Goal: Transaction & Acquisition: Book appointment/travel/reservation

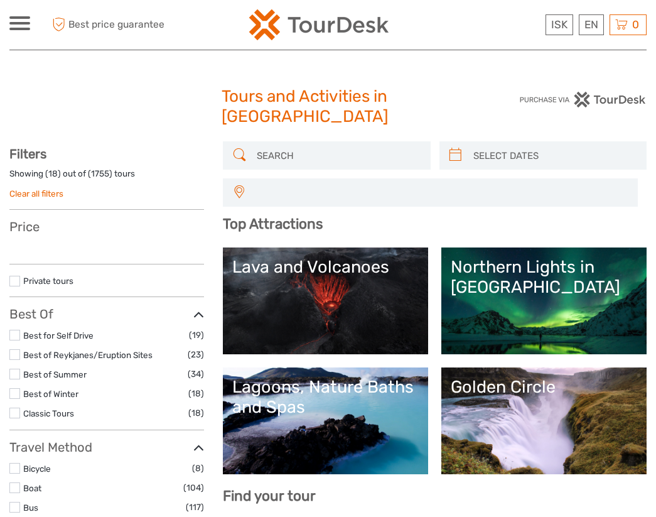
select select
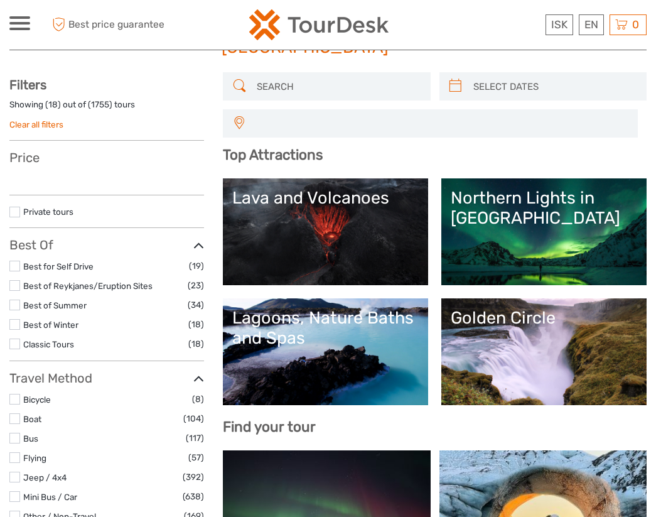
select select
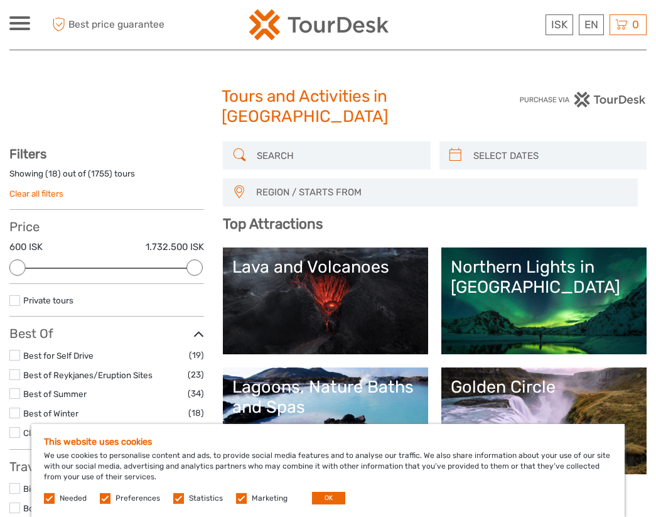
type input "[DATE]"
click at [483, 154] on input "search" at bounding box center [554, 155] width 172 height 22
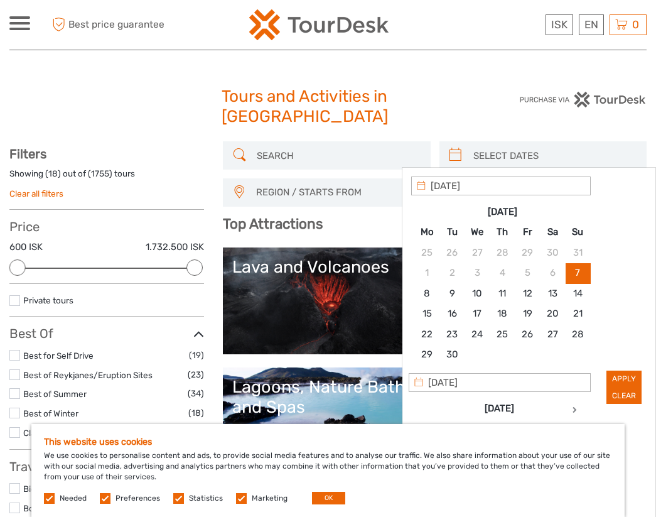
type input "[DATE]"
click at [517, 190] on input "[DATE]" at bounding box center [501, 185] width 180 height 19
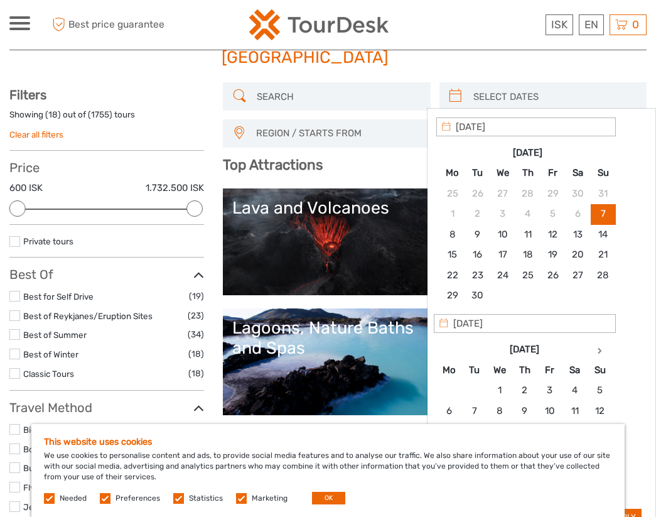
scroll to position [35, 0]
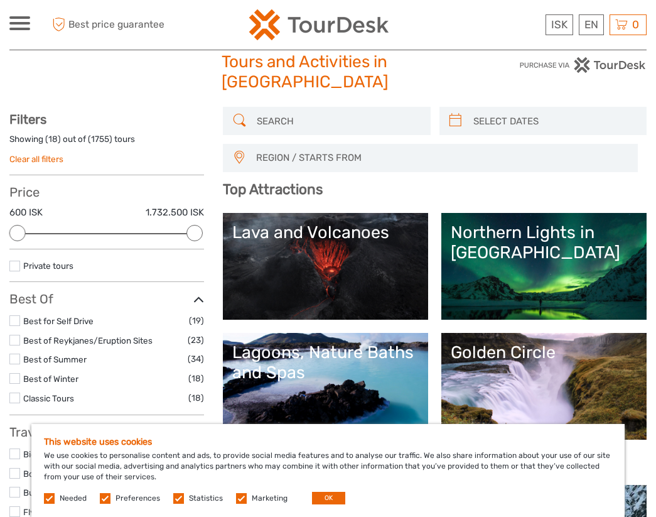
click at [585, 97] on div "Tours and Activities in [GEOGRAPHIC_DATA] Tours and Activities in [GEOGRAPHIC_D…" at bounding box center [327, 77] width 637 height 60
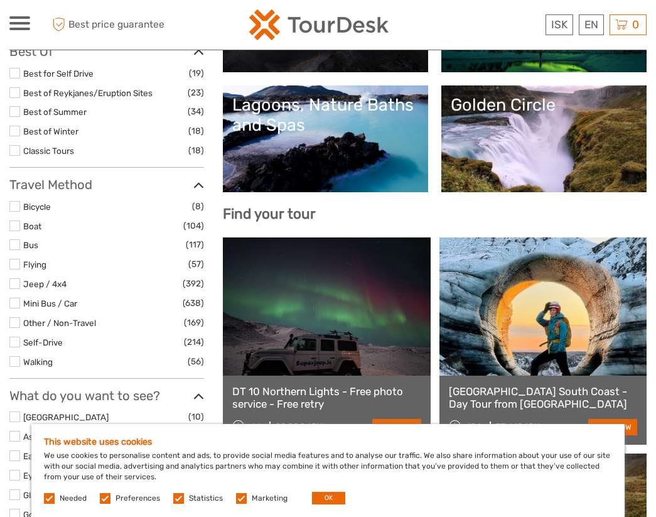
scroll to position [319, 0]
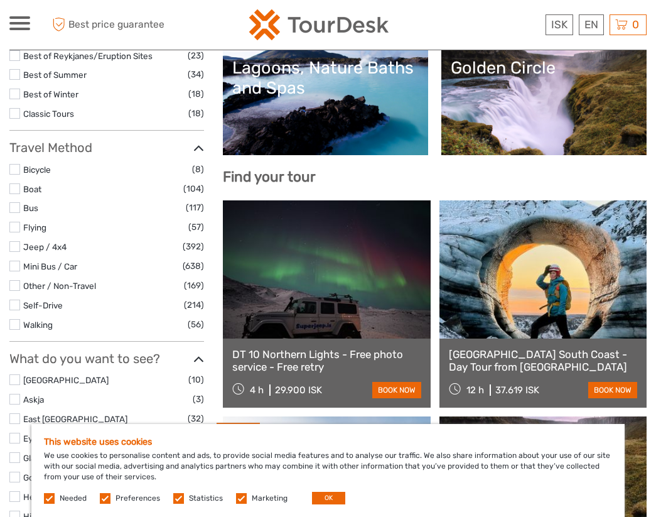
click at [63, 119] on label "Classic Tours" at bounding box center [105, 114] width 165 height 14
click at [0, 0] on input "checkbox" at bounding box center [0, 0] width 0 height 0
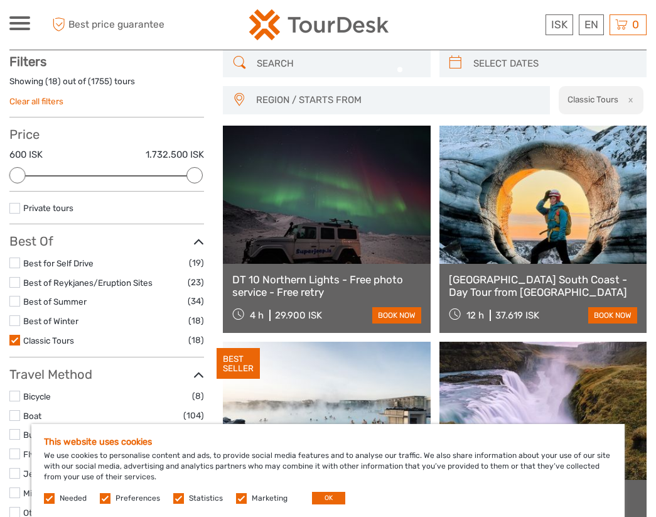
scroll to position [91, 0]
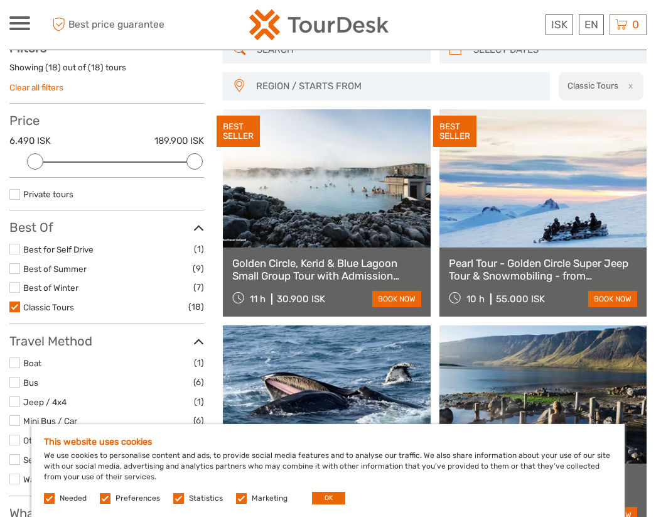
scroll to position [80, 0]
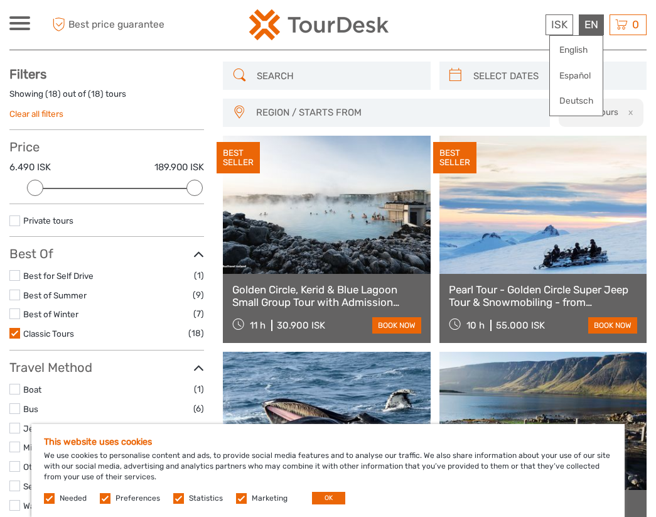
drag, startPoint x: 598, startPoint y: 28, endPoint x: 583, endPoint y: 28, distance: 15.1
click at [583, 28] on div "EN English Español Deutsch" at bounding box center [591, 24] width 25 height 21
click at [13, 16] on span at bounding box center [19, 17] width 21 height 3
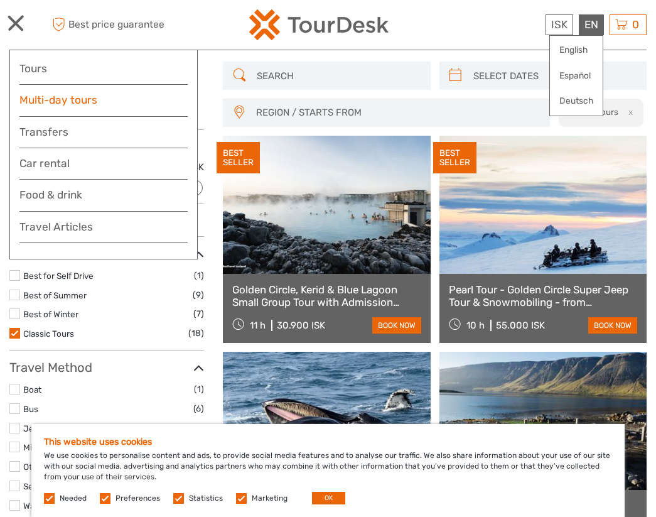
click at [42, 105] on link "Multi-day tours" at bounding box center [103, 100] width 168 height 18
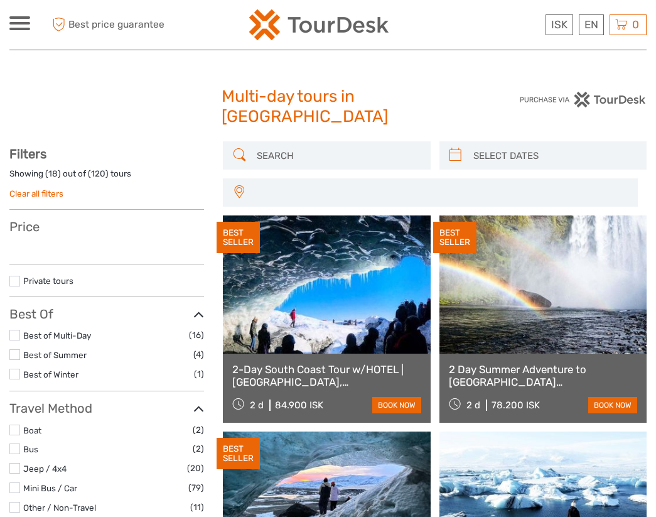
select select
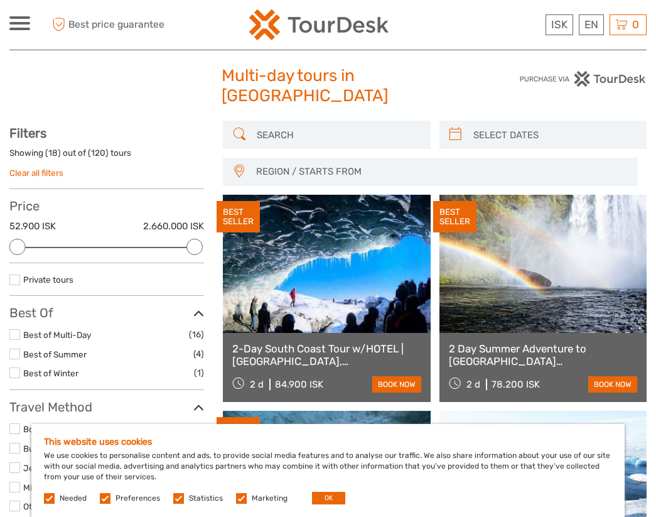
scroll to position [22, 0]
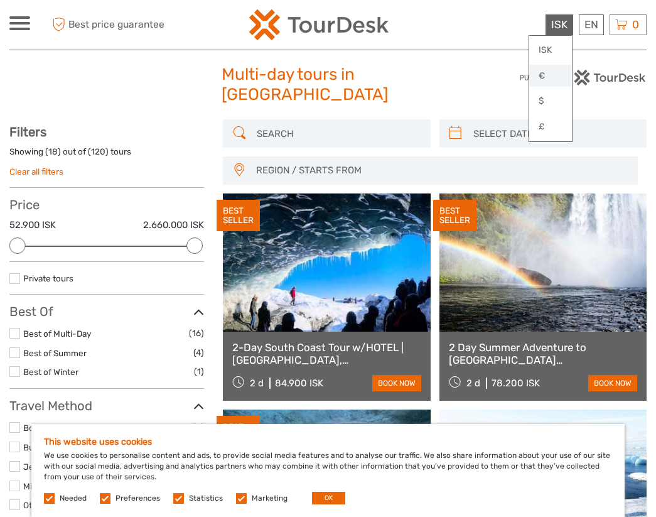
click at [542, 82] on link "€" at bounding box center [550, 76] width 43 height 23
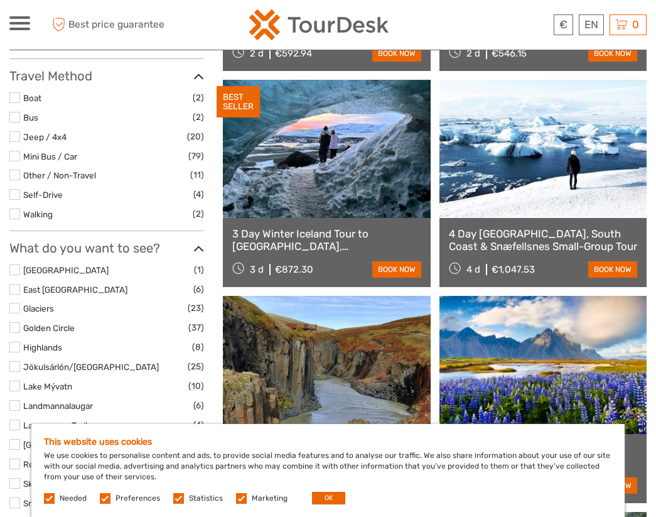
scroll to position [352, 0]
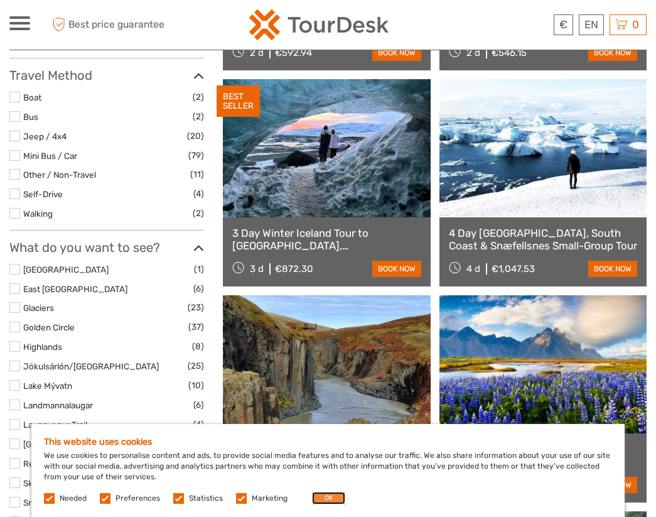
click at [323, 498] on button "OK" at bounding box center [328, 498] width 33 height 13
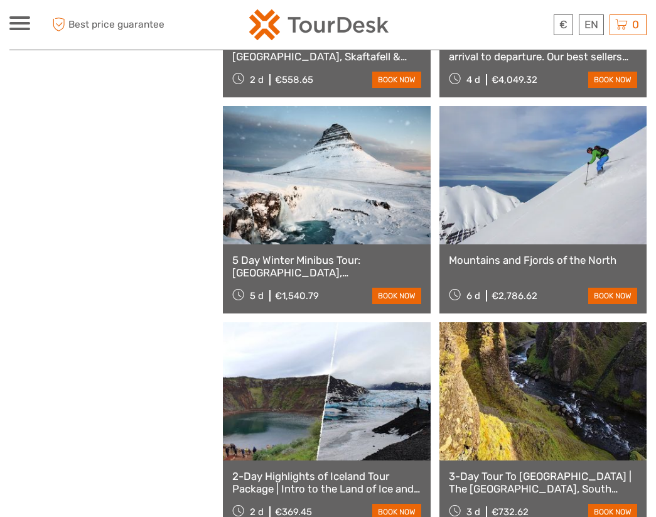
scroll to position [1681, 0]
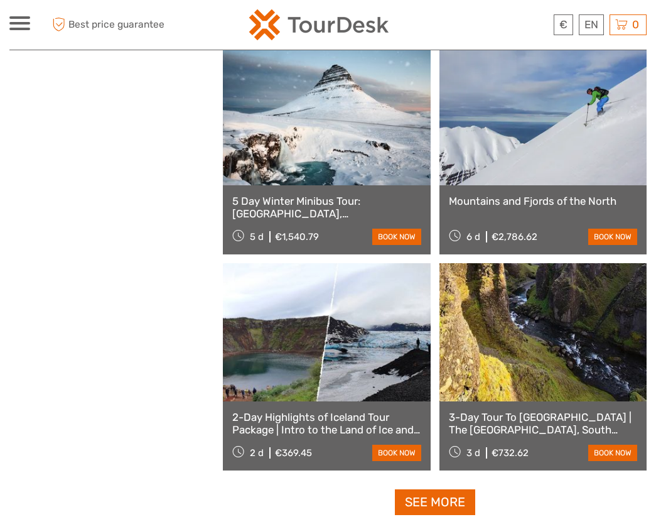
click at [607, 411] on link "3-Day Tour To Jokulsarlon | The Golden Circle, South Coast and Glacier Lagoon" at bounding box center [543, 424] width 188 height 26
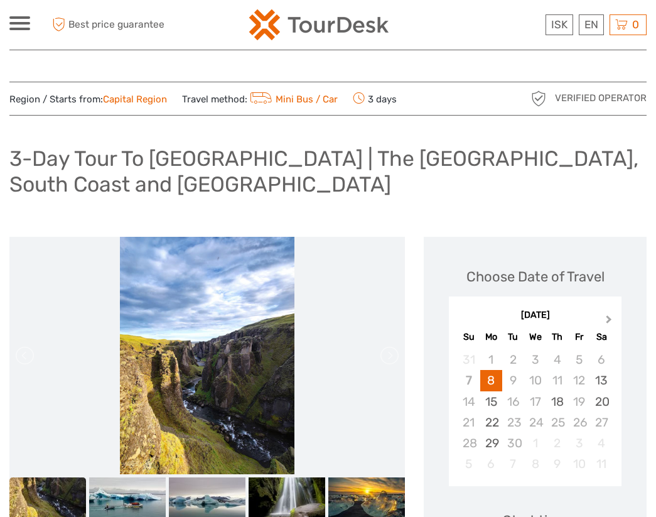
click at [605, 316] on button "Next Month" at bounding box center [610, 322] width 20 height 20
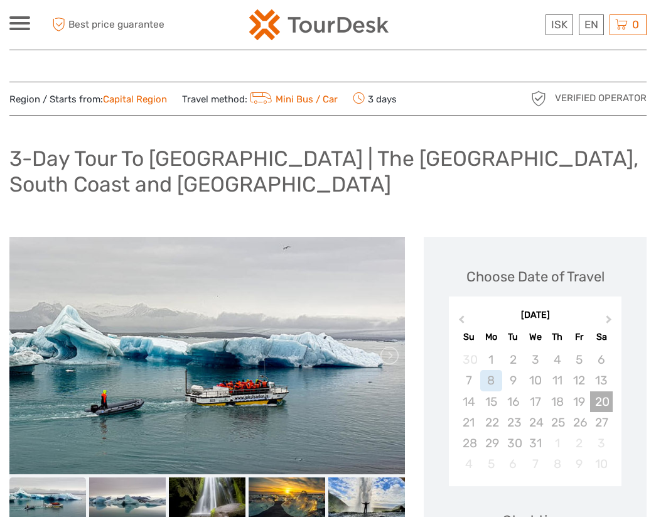
click at [599, 402] on div "20" at bounding box center [601, 401] width 22 height 21
click at [457, 315] on button "Previous Month" at bounding box center [460, 322] width 20 height 20
click at [474, 319] on div "November 2025" at bounding box center [535, 315] width 173 height 13
click at [467, 319] on button "Previous Month" at bounding box center [460, 322] width 20 height 20
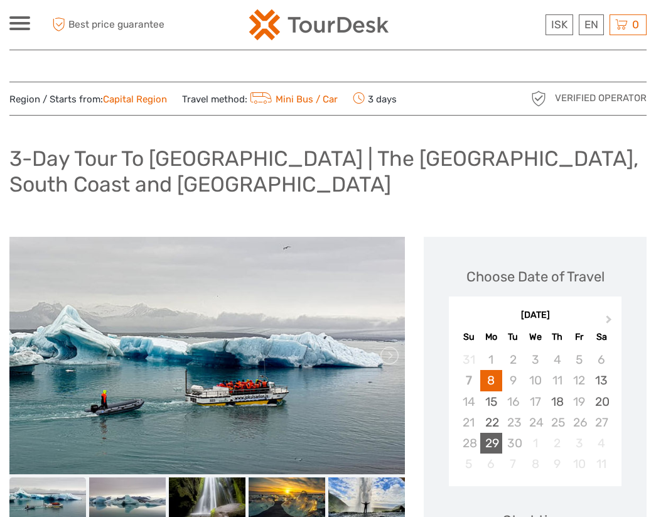
click at [496, 436] on div "29" at bounding box center [491, 443] width 22 height 21
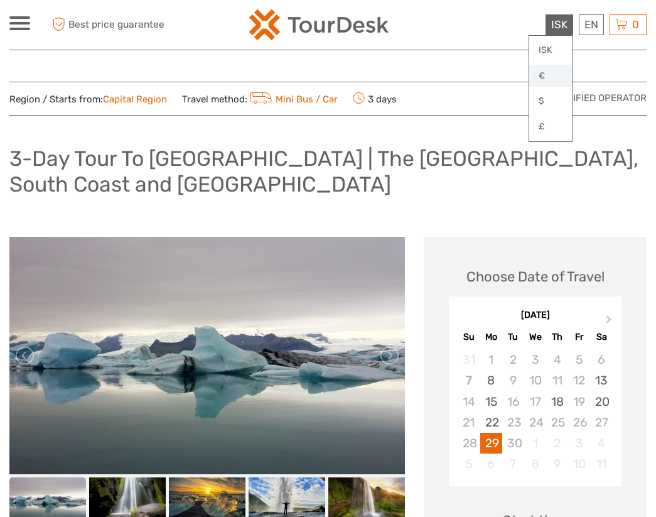
click at [541, 79] on link "€" at bounding box center [550, 76] width 43 height 23
